Goal: Task Accomplishment & Management: Use online tool/utility

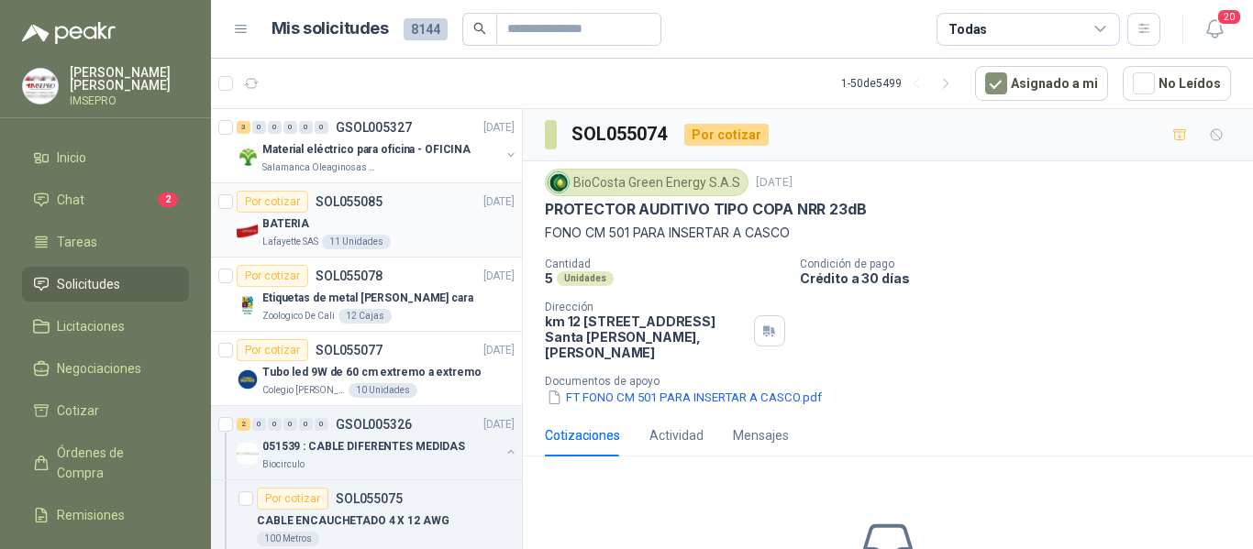
scroll to position [6, 0]
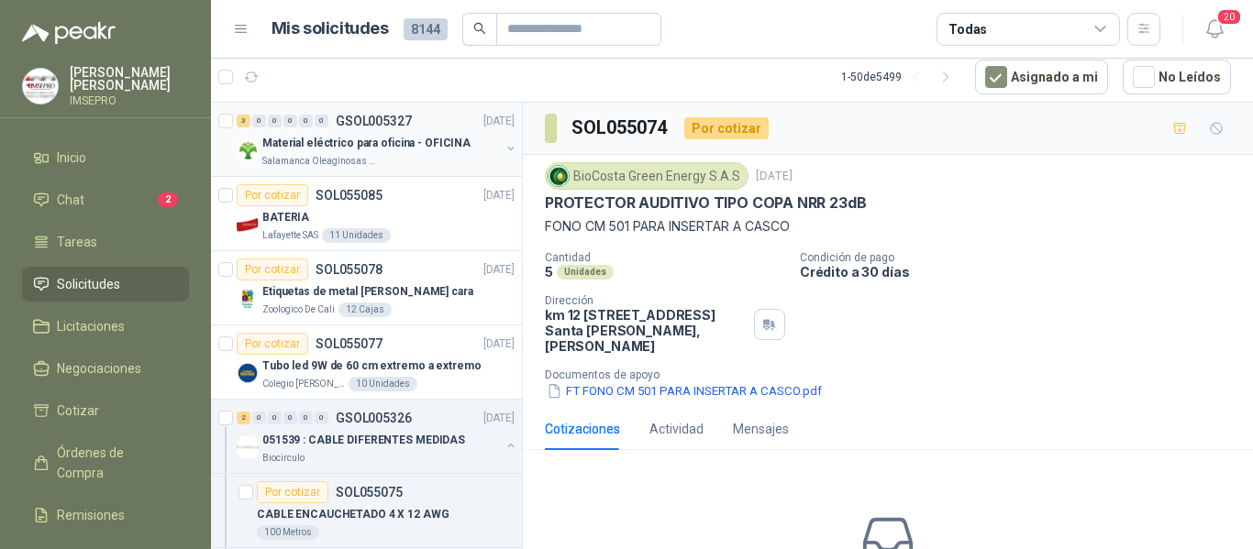
click at [406, 143] on p "Material eléctrico para oficina - OFICINA" at bounding box center [366, 143] width 208 height 17
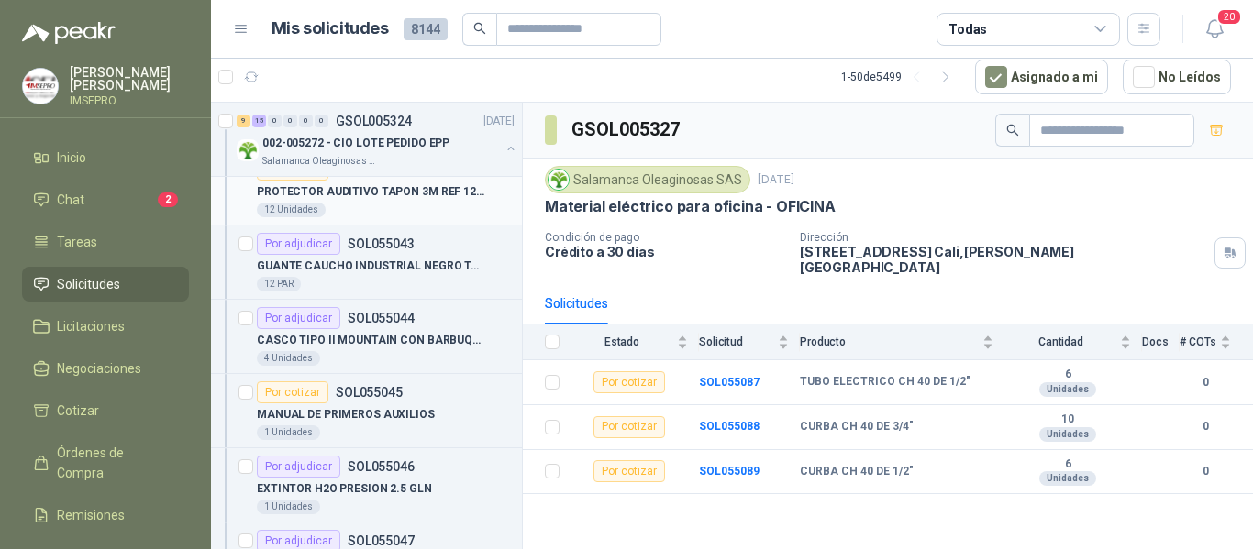
scroll to position [1009, 0]
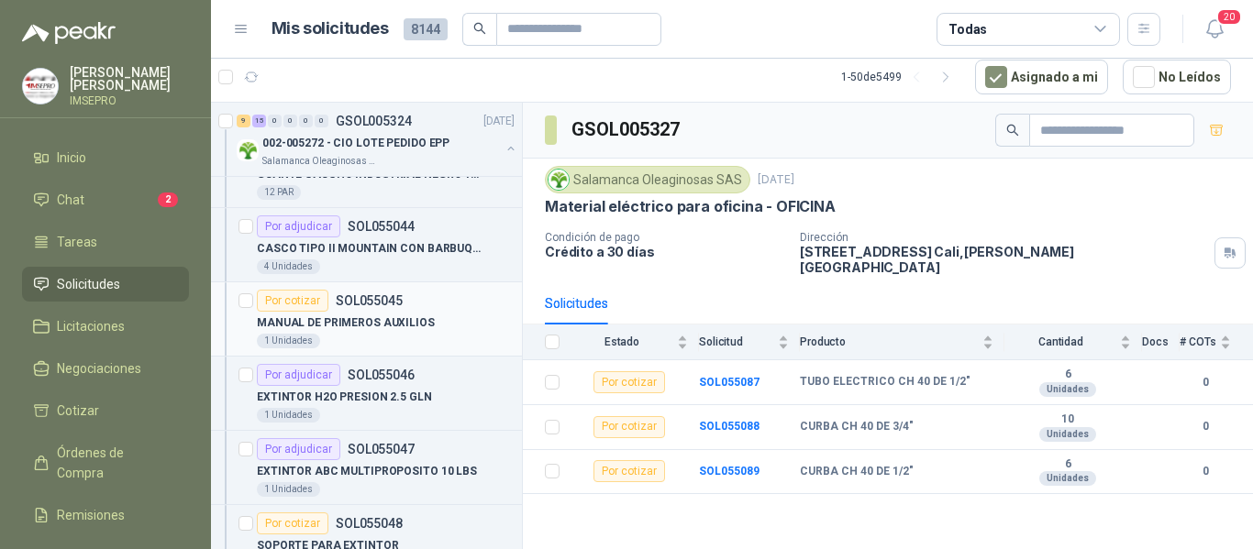
click at [393, 313] on div "MANUAL DE PRIMEROS AUXILIOS" at bounding box center [386, 323] width 258 height 22
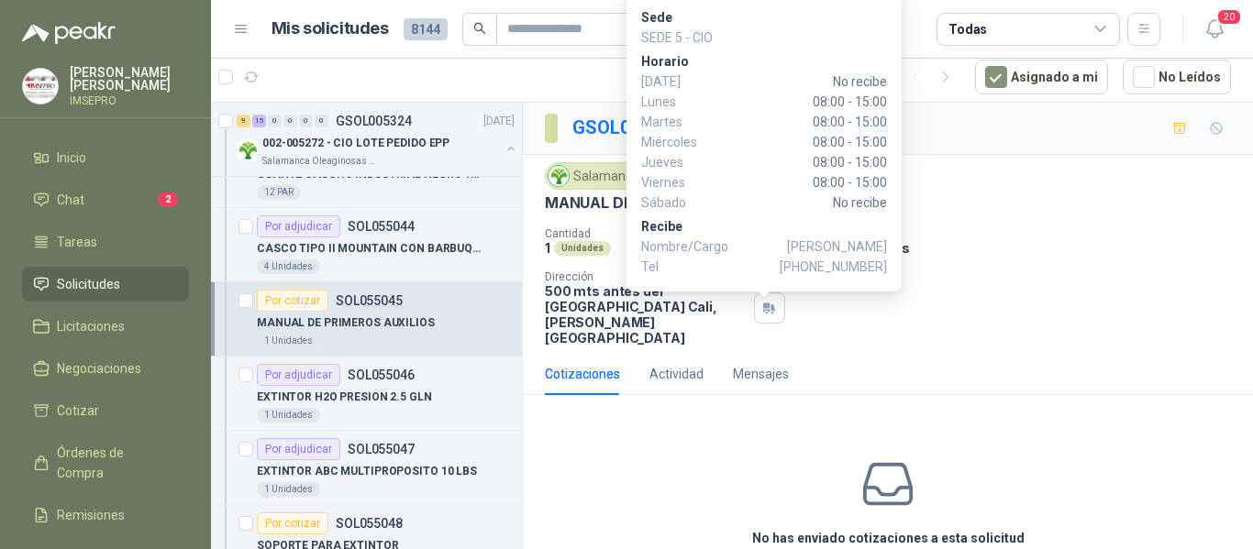
scroll to position [80, 0]
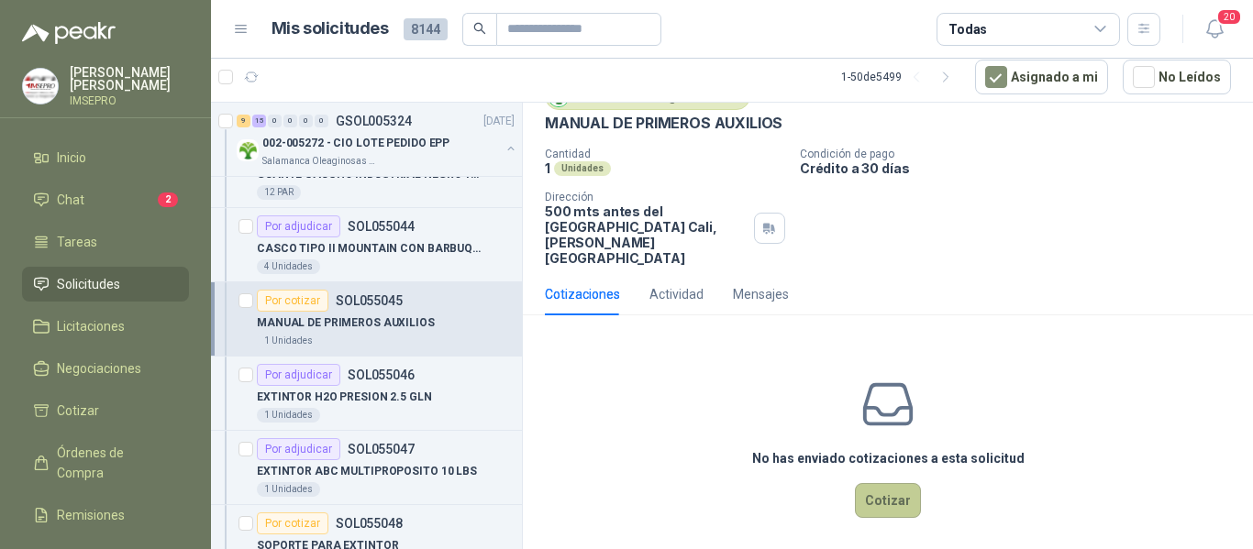
click at [876, 500] on button "Cotizar" at bounding box center [888, 500] width 66 height 35
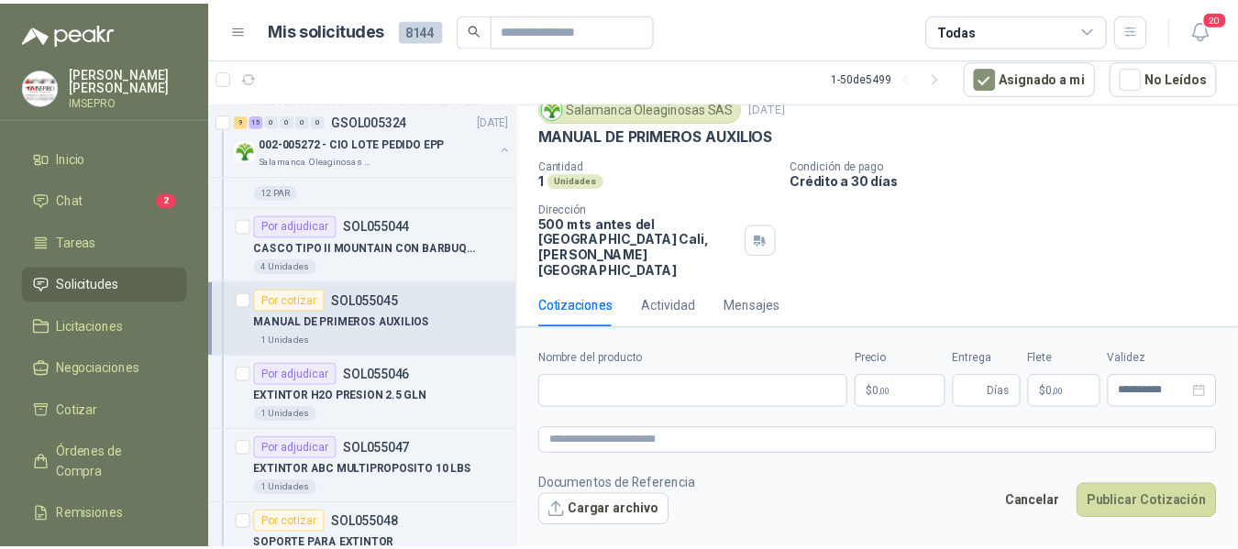
scroll to position [67, 0]
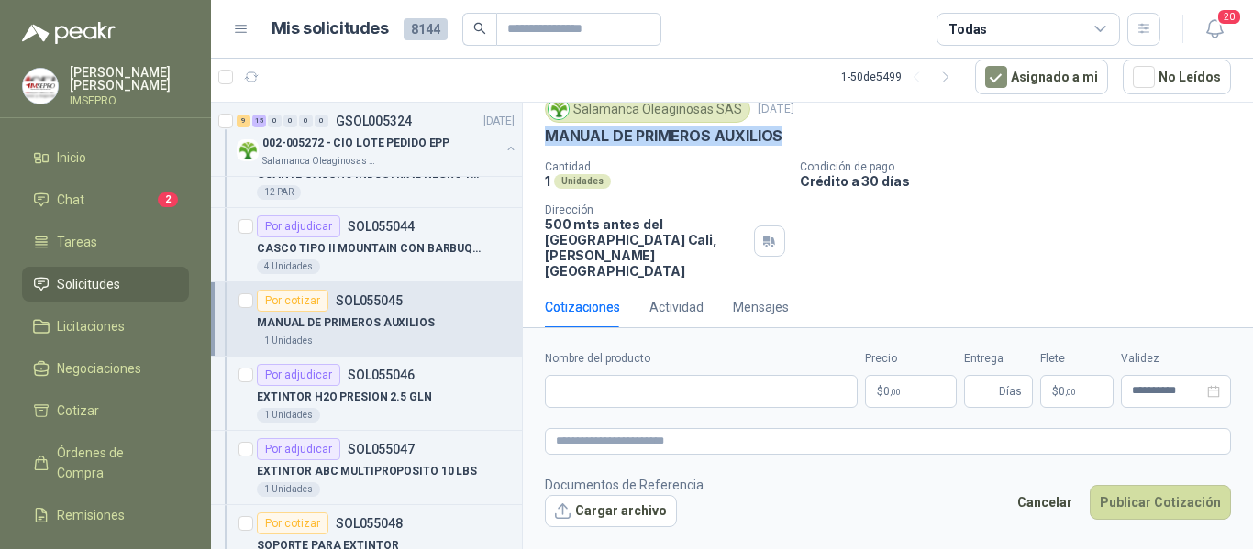
drag, startPoint x: 780, startPoint y: 138, endPoint x: 532, endPoint y: 132, distance: 248.6
click at [532, 132] on div "Salamanca Oleaginosas SAS [DATE] MANUAL DE PRIMEROS AUXILIOS Cantidad 1 Unidade…" at bounding box center [888, 187] width 730 height 198
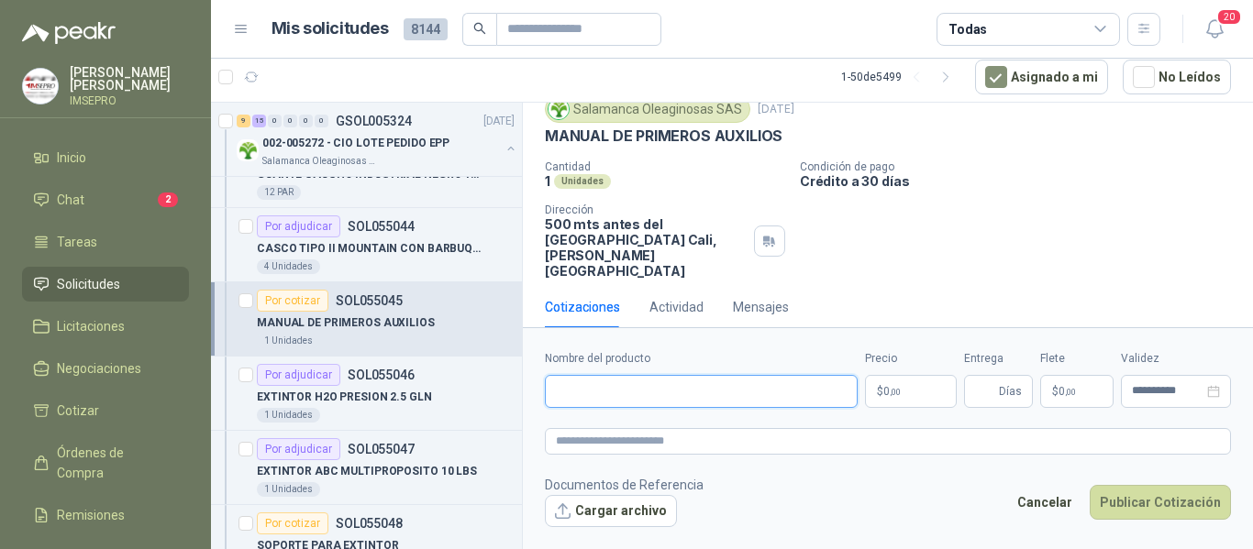
click at [581, 393] on input "Nombre del producto" at bounding box center [701, 391] width 313 height 33
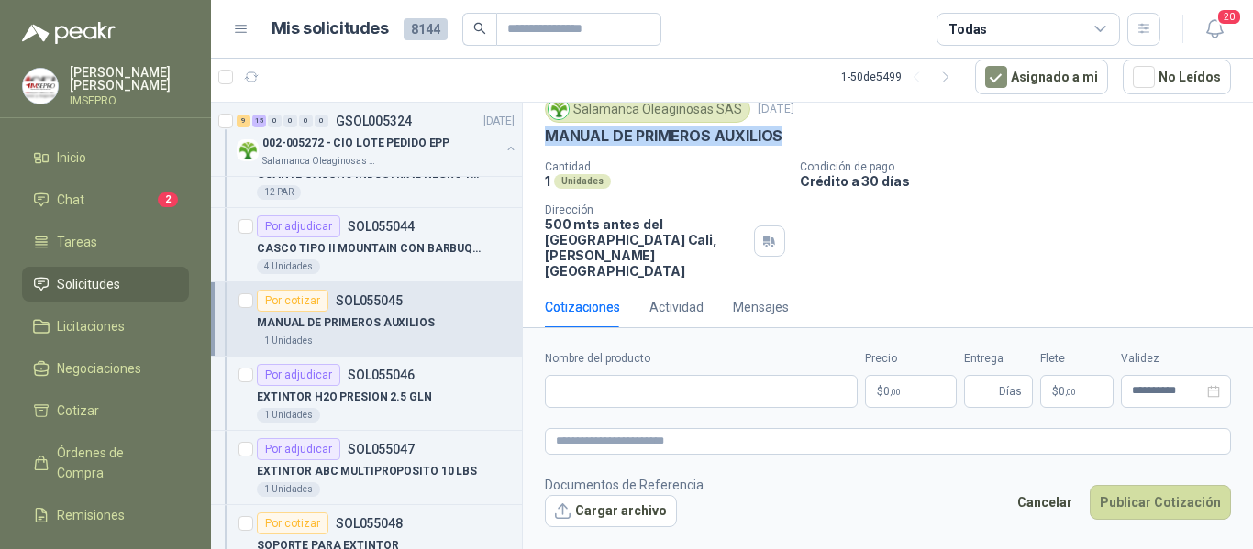
drag, startPoint x: 781, startPoint y: 137, endPoint x: 543, endPoint y: 133, distance: 238.5
click at [543, 133] on div "Salamanca Oleaginosas SAS [DATE] MANUAL DE PRIMEROS AUXILIOS Cantidad 1 Unidade…" at bounding box center [888, 187] width 730 height 198
copy p "MANUAL DE PRIMEROS AUXILIOS"
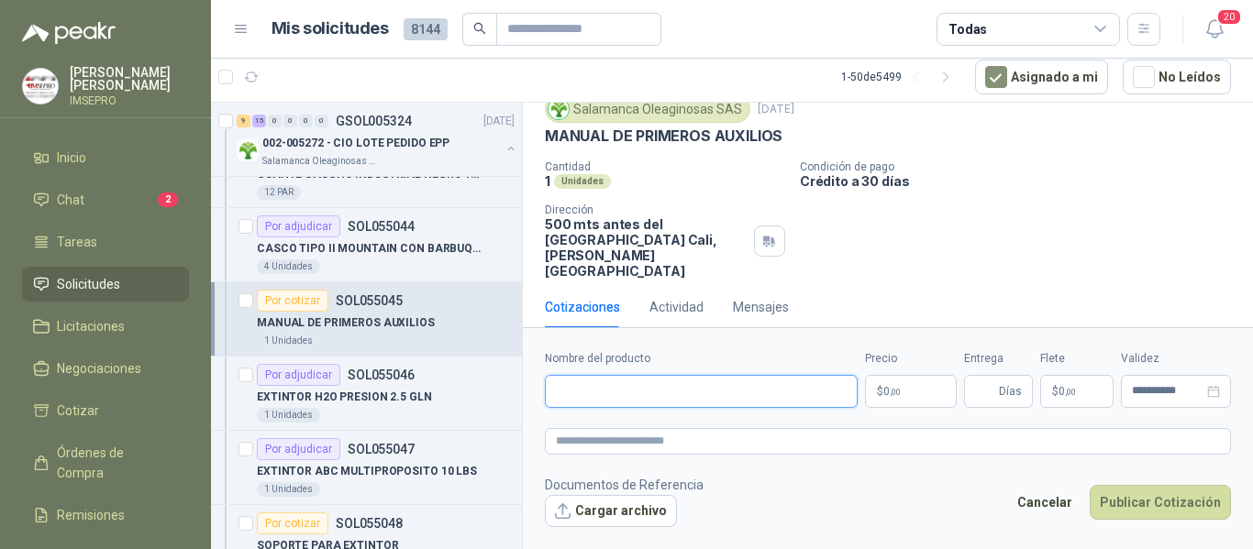
click at [649, 385] on input "Nombre del producto" at bounding box center [701, 391] width 313 height 33
paste input "**********"
type input "**********"
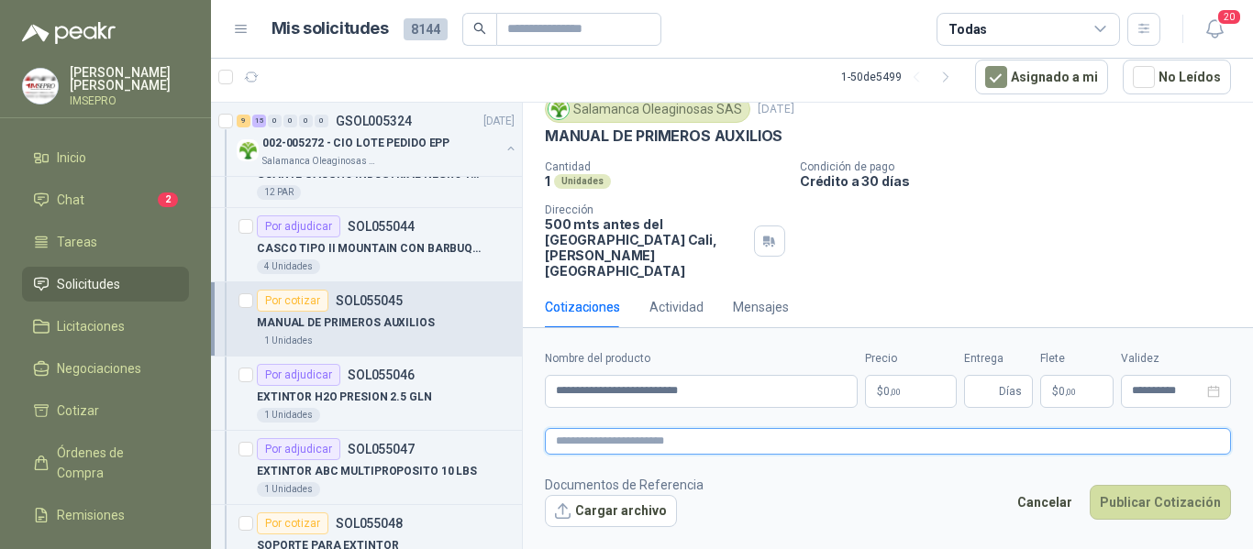
click at [598, 443] on textarea at bounding box center [888, 441] width 686 height 27
paste textarea "**********"
type textarea "**********"
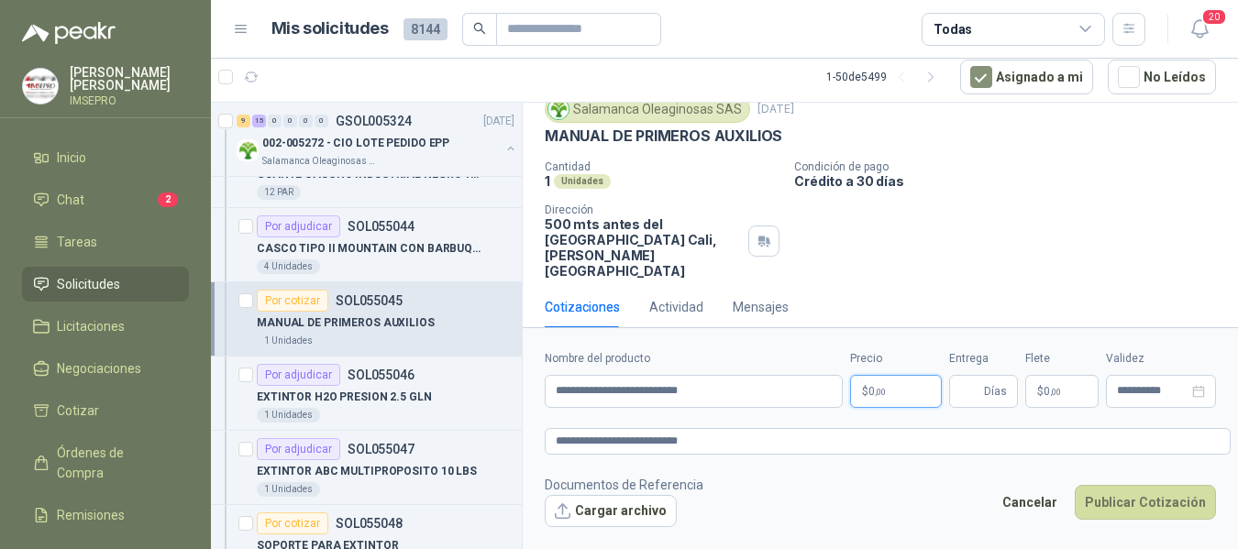
click at [903, 393] on body "[PERSON_NAME] IMSEPRO Inicio Chat 2 Tareas Solicitudes Licitaciones Negociacion…" at bounding box center [619, 274] width 1238 height 549
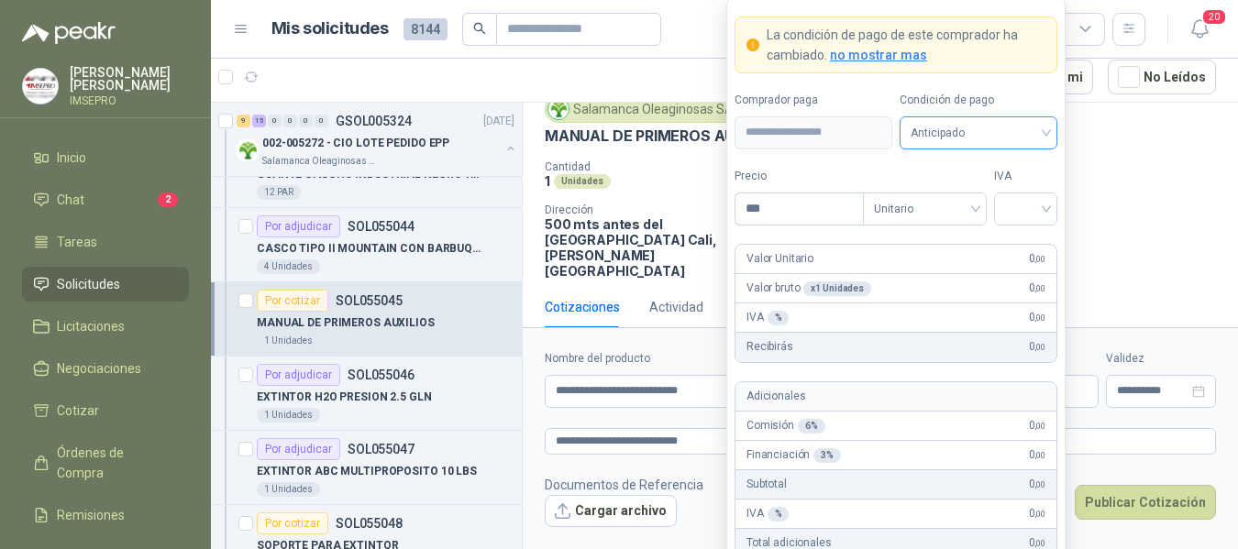
click at [1043, 131] on span "Anticipado" at bounding box center [979, 133] width 136 height 28
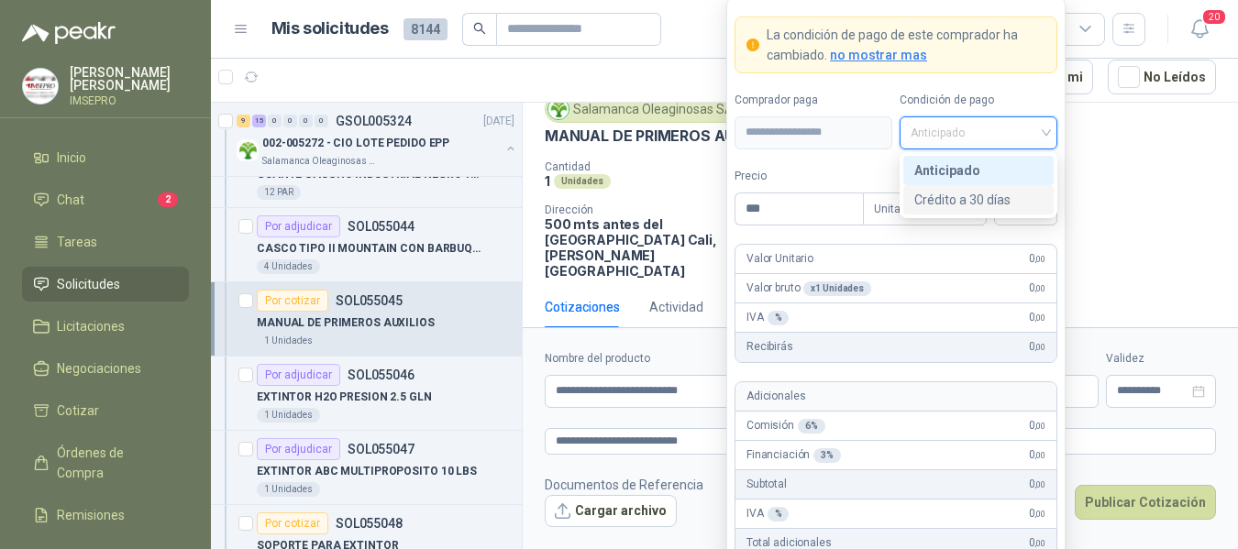
click at [970, 204] on div "Crédito a 30 días" at bounding box center [978, 200] width 128 height 20
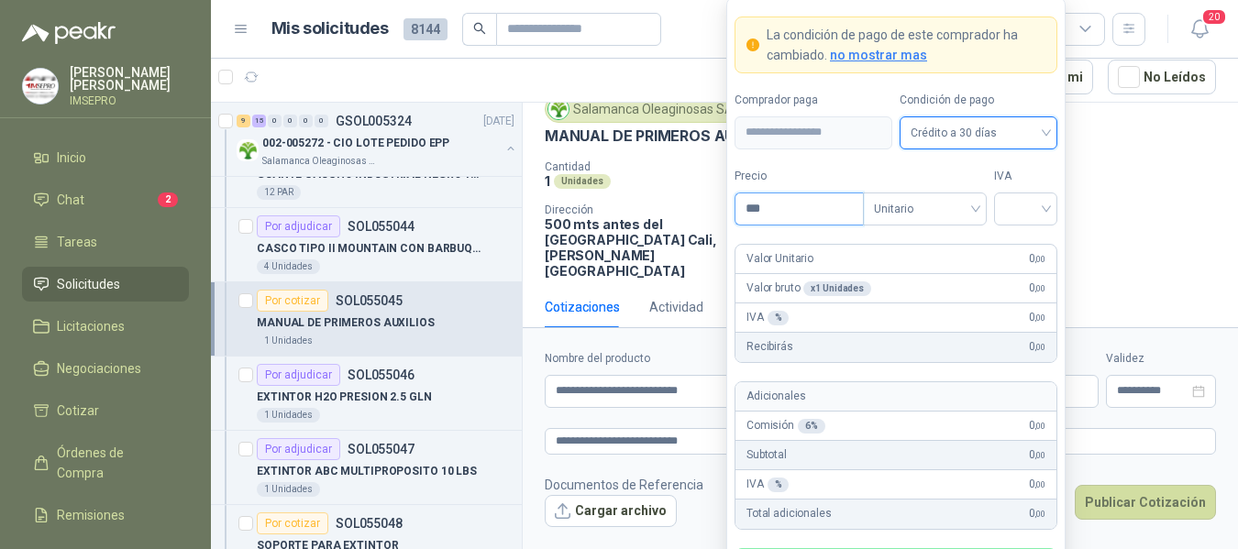
click at [813, 210] on input "***" at bounding box center [799, 209] width 127 height 31
type input "*******"
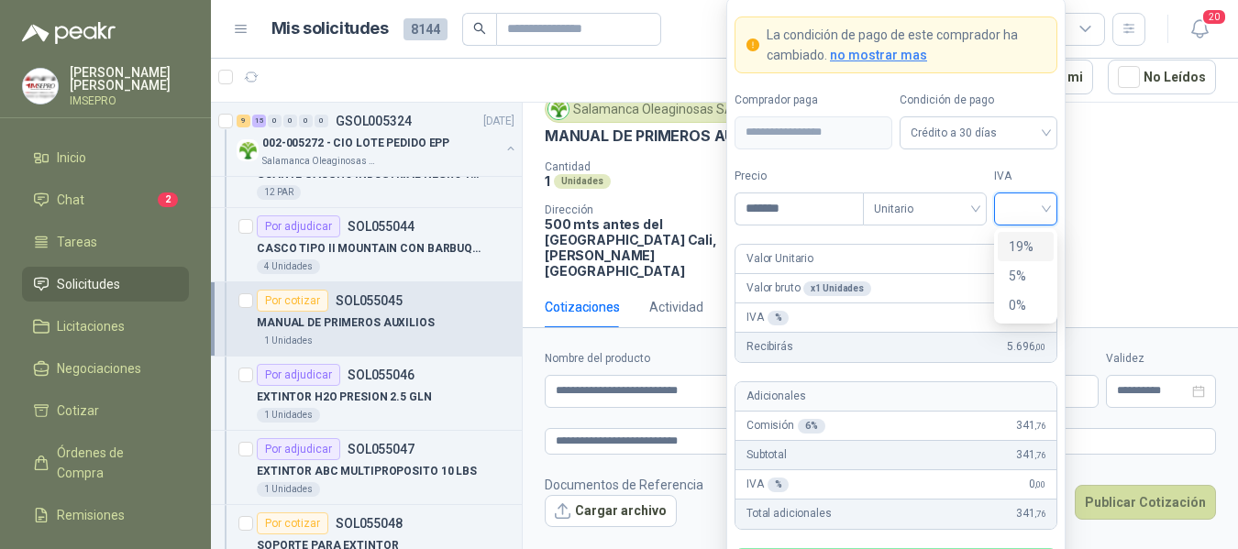
click at [1018, 200] on input "search" at bounding box center [1025, 208] width 41 height 28
click at [1012, 243] on div "19%" at bounding box center [1026, 247] width 34 height 20
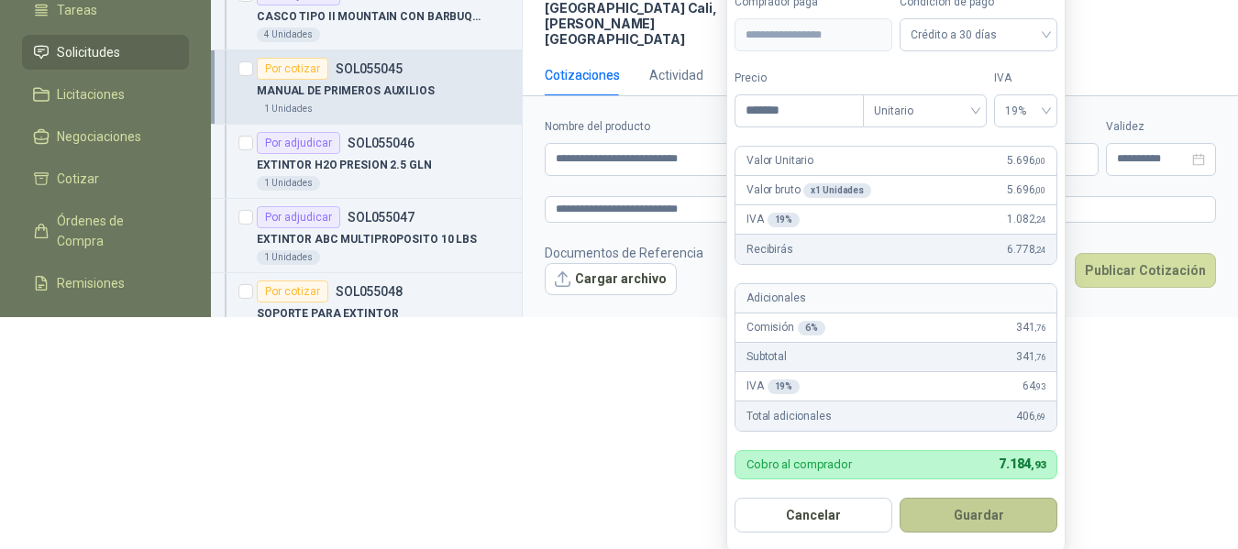
click at [991, 512] on button "Guardar" at bounding box center [979, 515] width 158 height 35
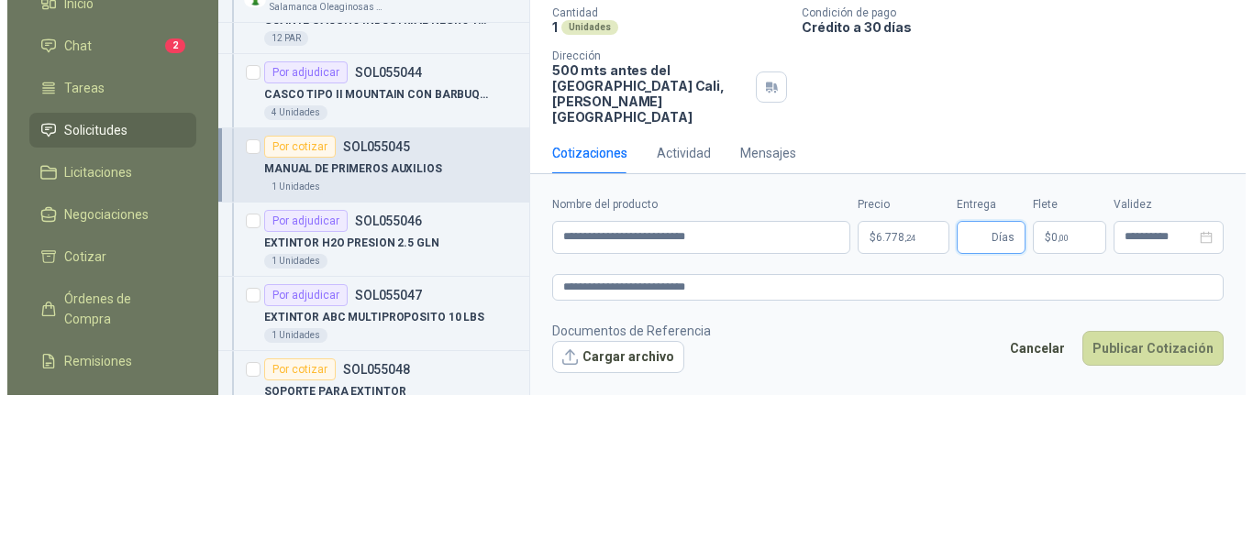
scroll to position [0, 0]
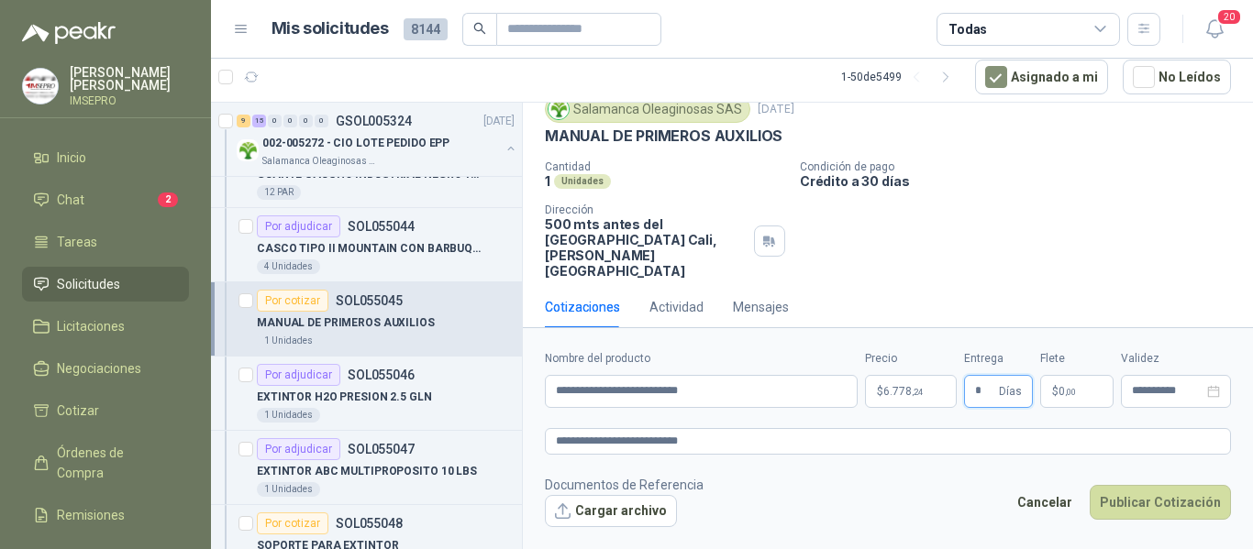
type input "*"
click at [1074, 389] on span ",00" at bounding box center [1070, 392] width 11 height 10
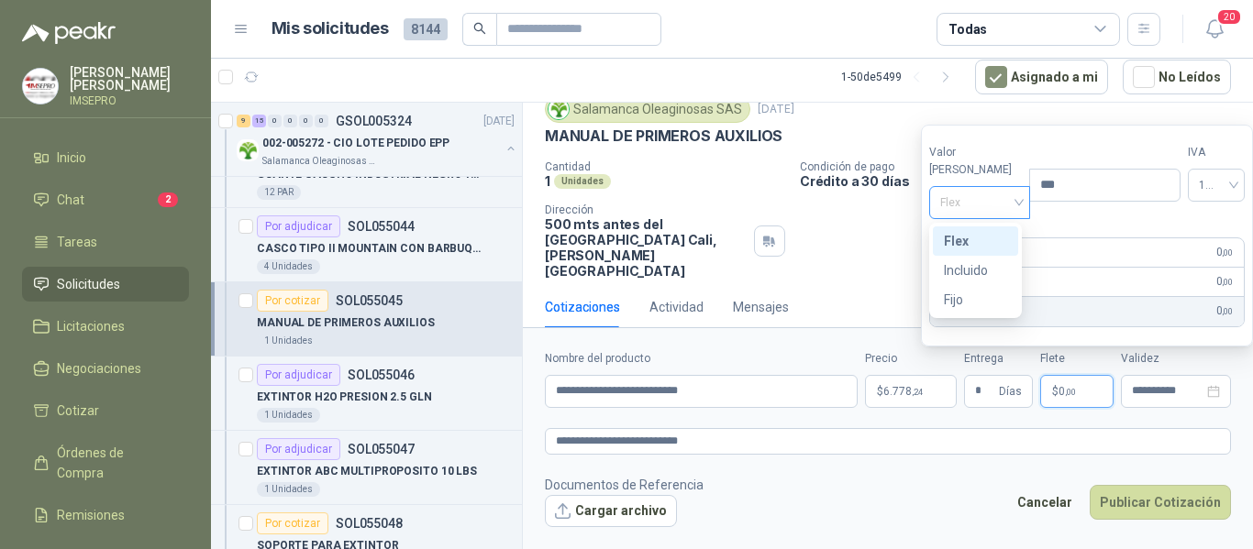
click at [1009, 197] on span "Flex" at bounding box center [980, 203] width 80 height 28
click at [971, 264] on div "Incluido" at bounding box center [975, 270] width 63 height 20
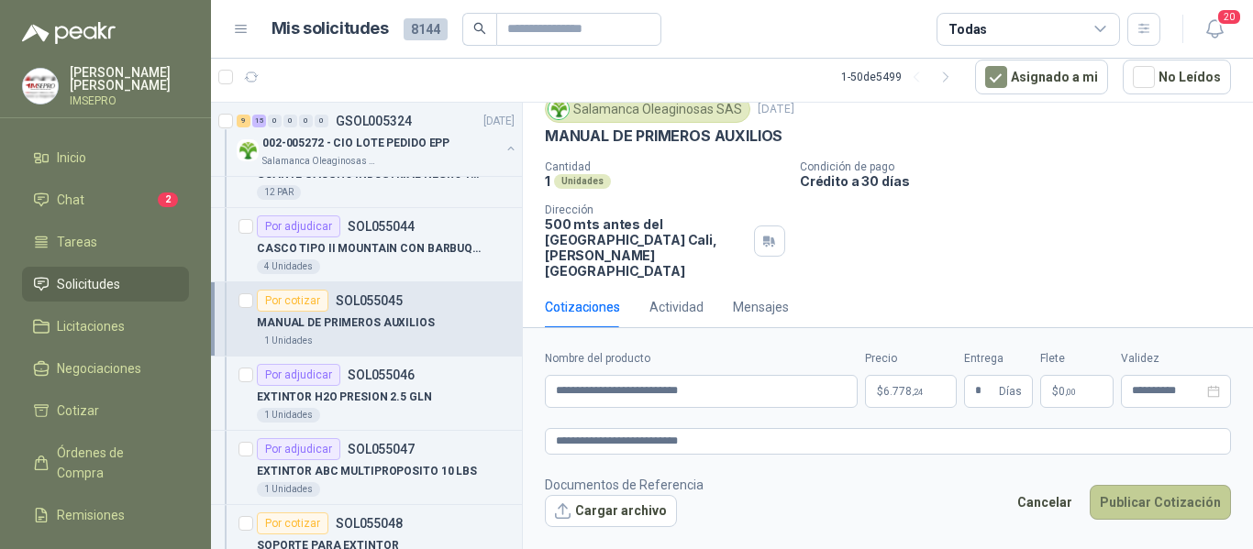
click at [1156, 490] on button "Publicar Cotización" at bounding box center [1160, 502] width 141 height 35
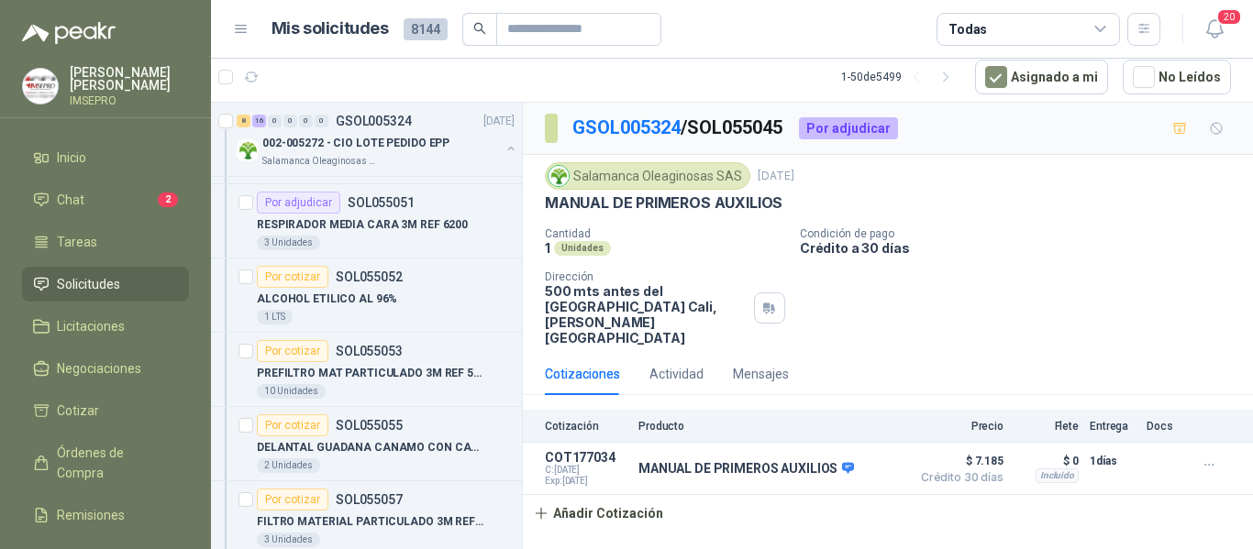
scroll to position [1559, 0]
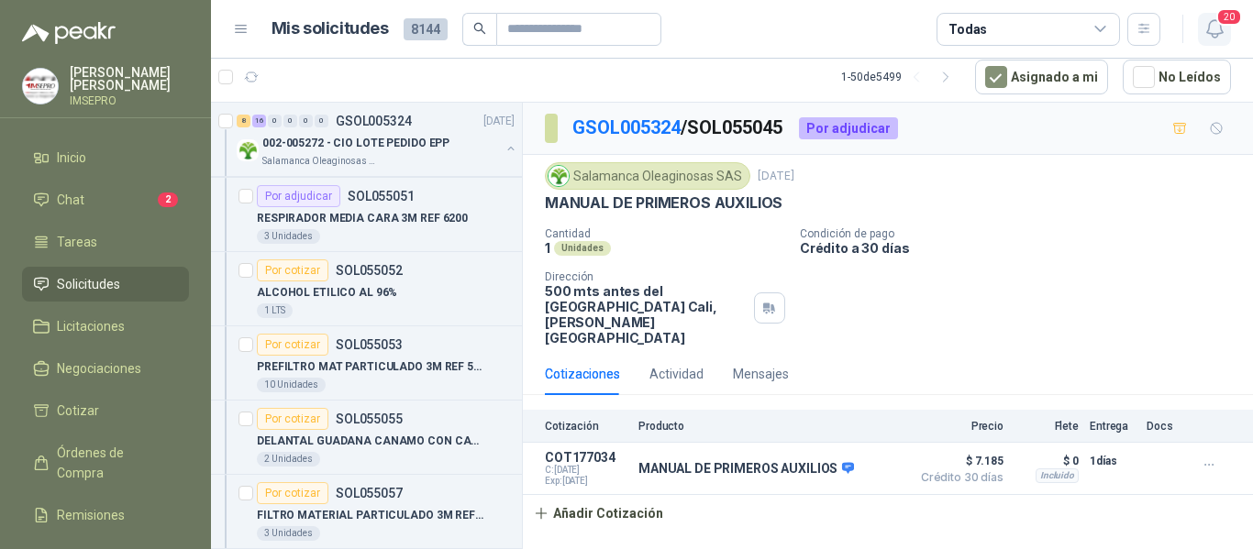
click at [1211, 23] on icon "button" at bounding box center [1214, 28] width 23 height 23
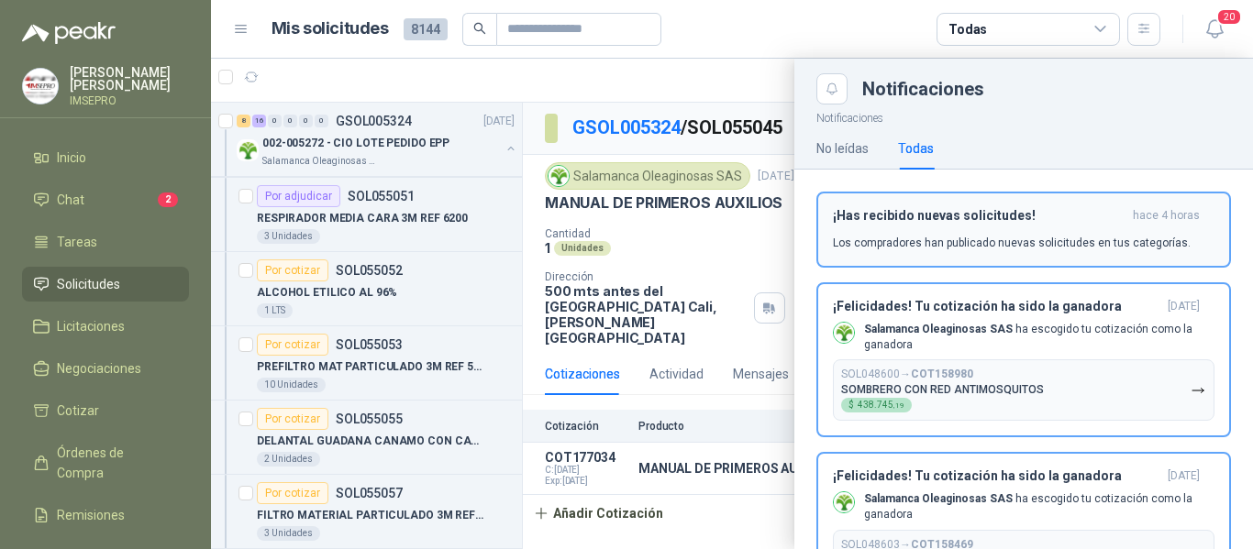
click at [1026, 233] on div "¡Has recibido nuevas solicitudes! hace 4 horas Los compradores han publicado nu…" at bounding box center [1024, 229] width 382 height 43
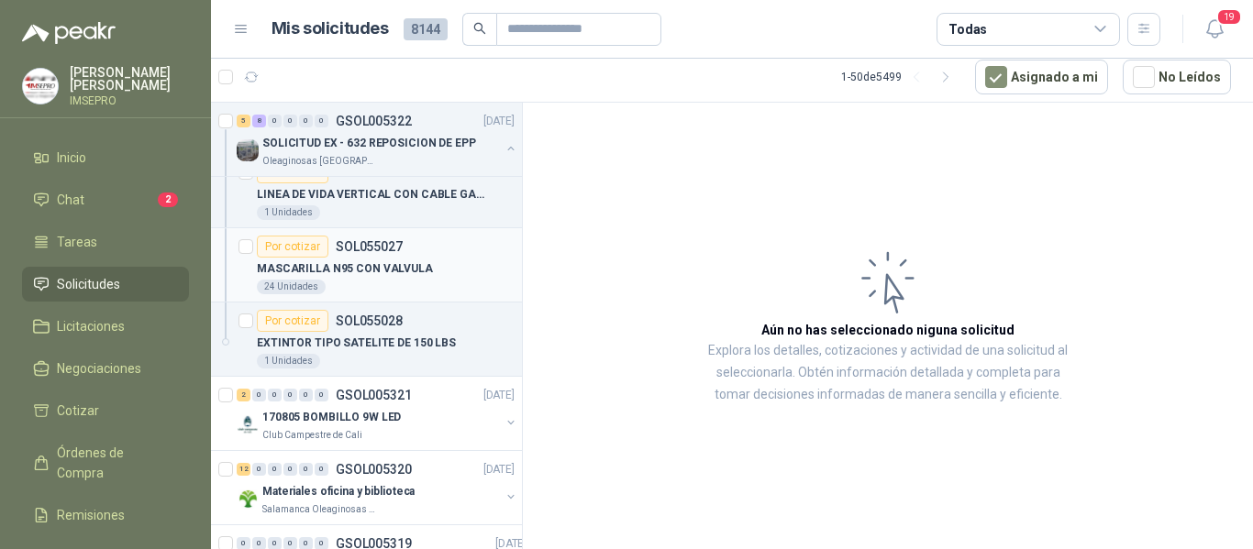
scroll to position [3393, 0]
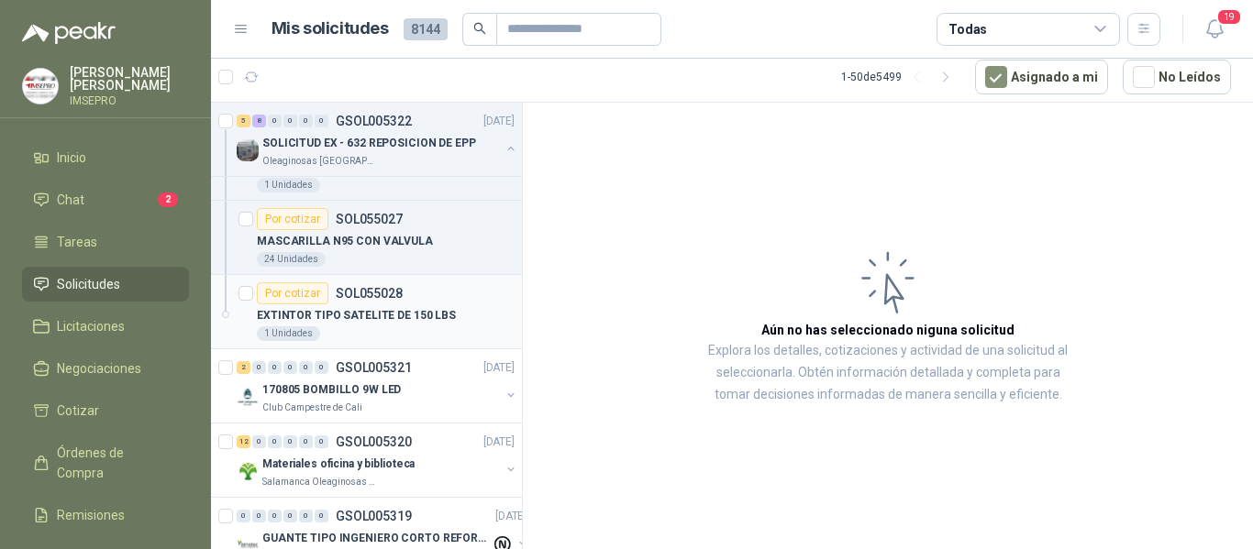
click at [431, 313] on p "EXTINTOR TIPO SATELITE DE 150 LBS" at bounding box center [356, 315] width 199 height 17
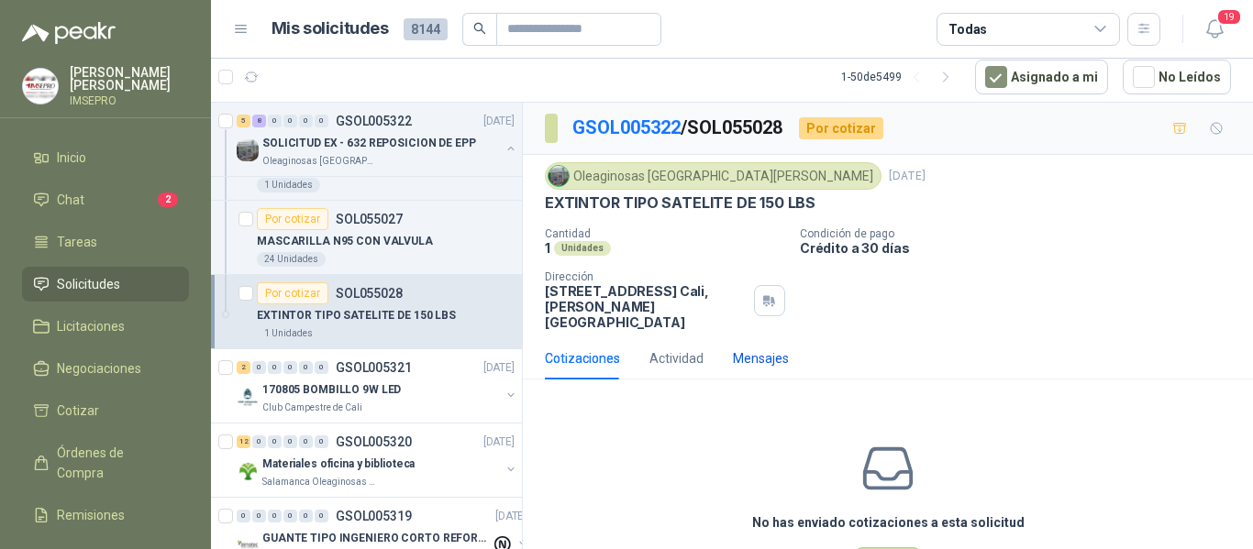
click at [766, 349] on div "Mensajes" at bounding box center [761, 359] width 56 height 20
